Goal: Task Accomplishment & Management: Complete application form

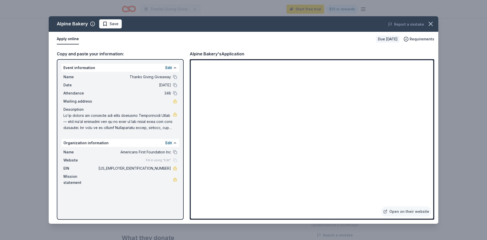
scroll to position [34, 0]
click at [457, 149] on div "Alpine Bakery Save Report a mistake Apply online Due in 39 days Requirements Co…" at bounding box center [243, 120] width 487 height 240
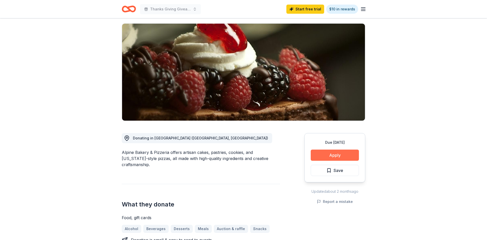
click at [333, 158] on button "Apply" at bounding box center [335, 155] width 48 height 11
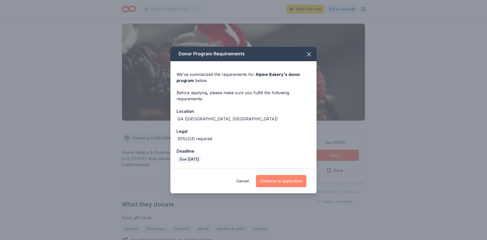
click at [291, 184] on button "Continue to application" at bounding box center [281, 181] width 51 height 12
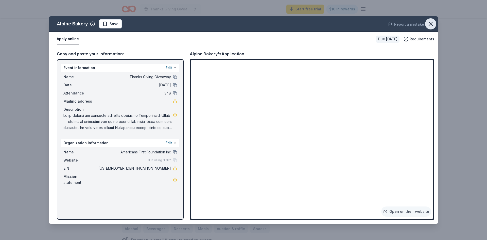
click at [432, 22] on icon "button" at bounding box center [431, 23] width 7 height 7
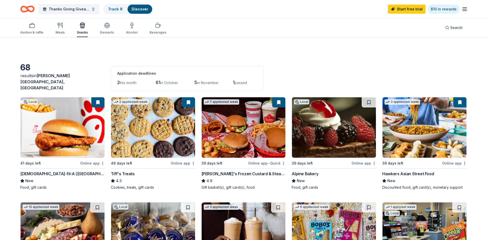
scroll to position [54, 0]
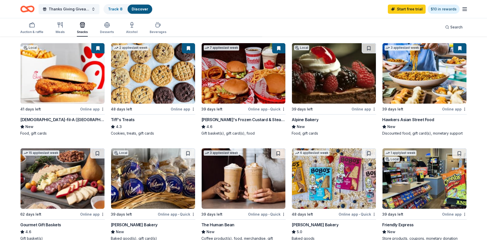
click at [417, 64] on img at bounding box center [425, 73] width 84 height 60
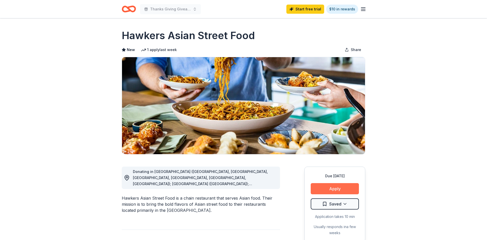
click at [354, 187] on button "Apply" at bounding box center [335, 188] width 48 height 11
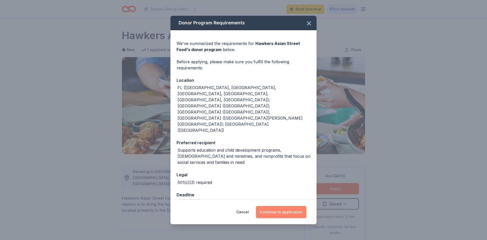
click at [287, 206] on button "Continue to application" at bounding box center [281, 212] width 51 height 12
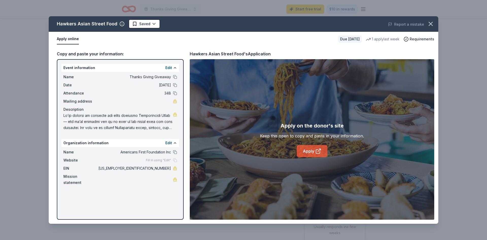
click at [313, 155] on link "Apply" at bounding box center [312, 151] width 31 height 12
